Goal: Task Accomplishment & Management: Manage account settings

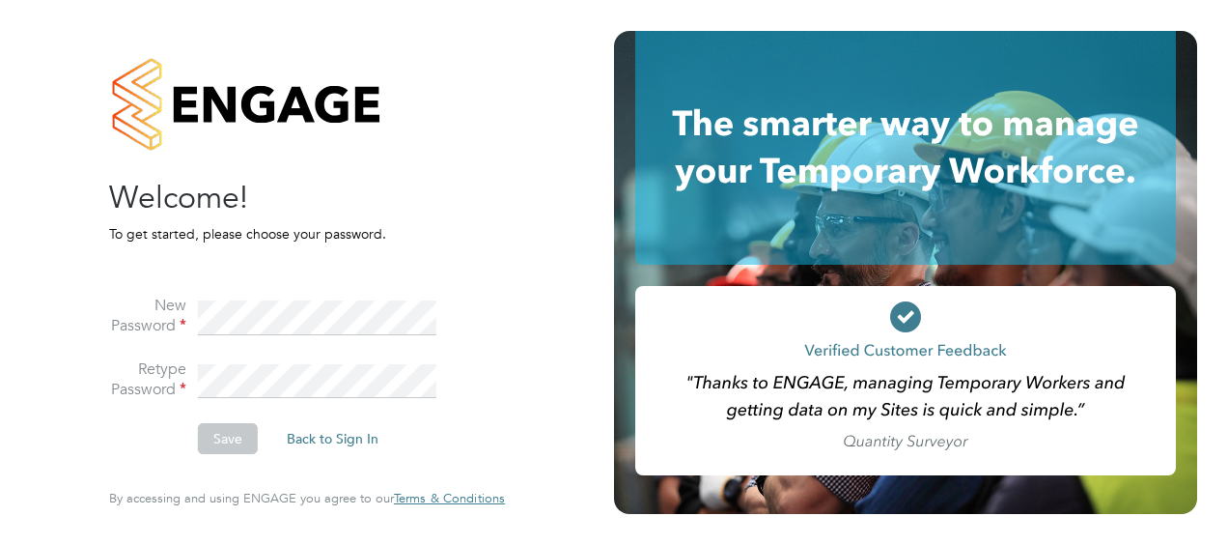
click at [565, 386] on div "Sorry! The link you followed has expired. I still want to set my password Back …" at bounding box center [307, 272] width 614 height 545
click at [234, 436] on button "Save" at bounding box center [228, 438] width 60 height 31
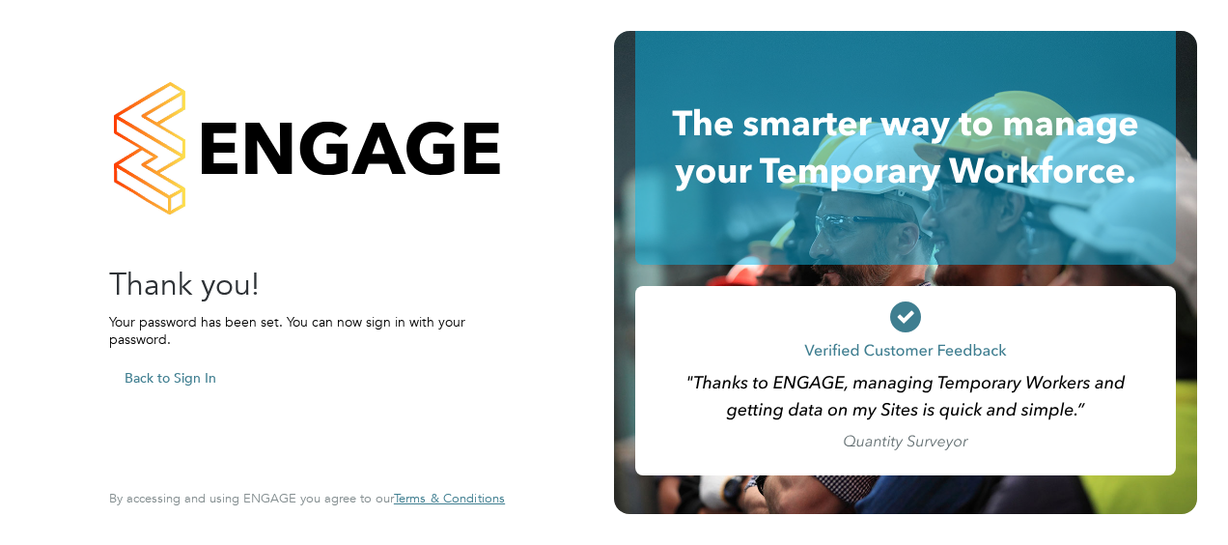
click at [176, 374] on button "Back to Sign In" at bounding box center [170, 377] width 123 height 31
